Goal: Check status

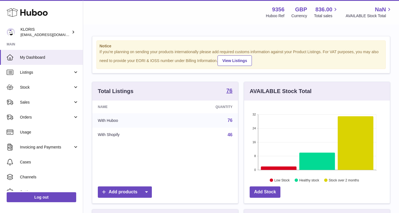
scroll to position [86, 146]
click at [28, 100] on span "Sales" at bounding box center [46, 102] width 53 height 5
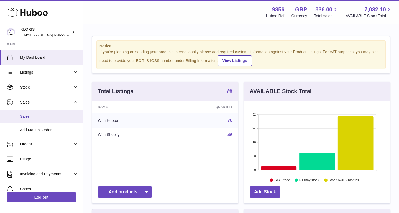
click at [35, 116] on span "Sales" at bounding box center [49, 116] width 59 height 5
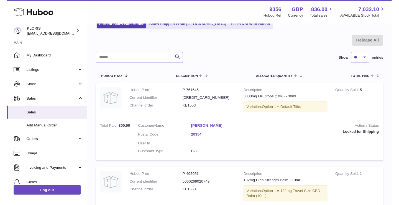
scroll to position [110, 0]
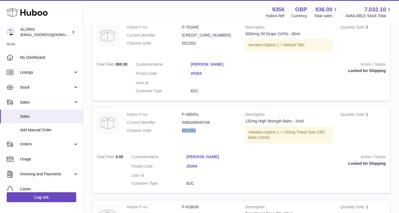
drag, startPoint x: 182, startPoint y: 126, endPoint x: 205, endPoint y: 126, distance: 23.3
click at [205, 128] on dd "KE1553" at bounding box center [209, 130] width 55 height 5
copy dd "KE1553"
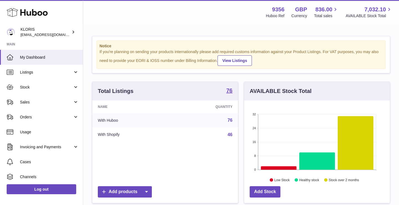
scroll to position [86, 146]
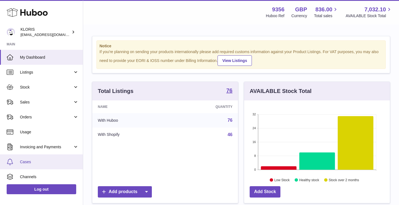
click at [45, 164] on span "Cases" at bounding box center [49, 161] width 59 height 5
